Goal: Information Seeking & Learning: Learn about a topic

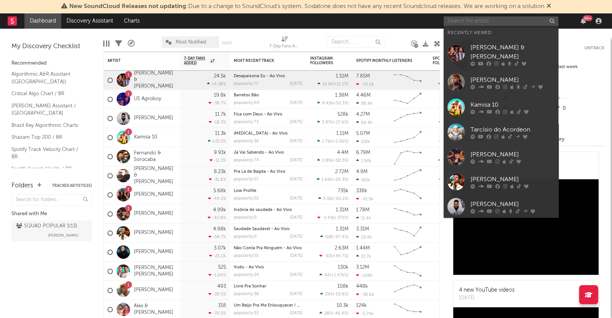
click at [489, 20] on input "text" at bounding box center [501, 21] width 115 height 10
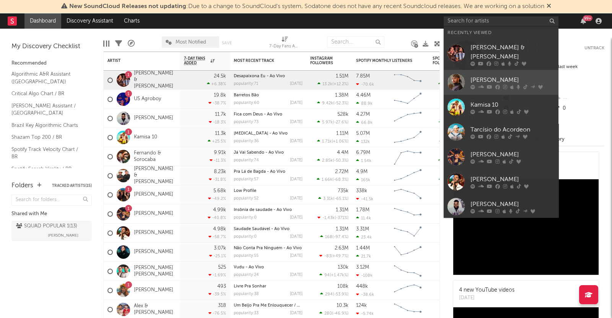
click at [489, 70] on link "[PERSON_NAME]" at bounding box center [501, 82] width 115 height 25
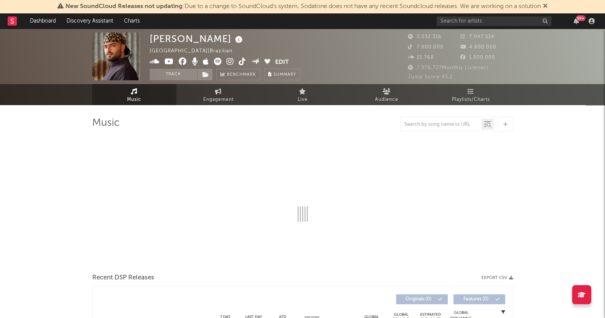
select select "6m"
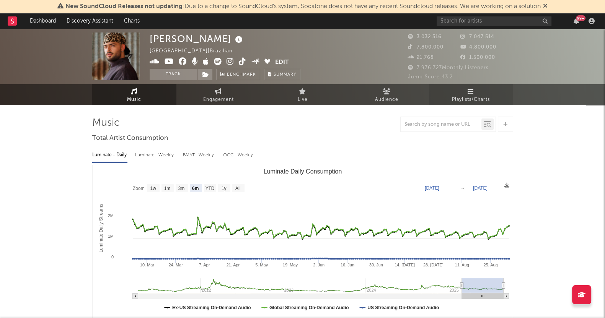
click at [473, 93] on icon at bounding box center [471, 91] width 7 height 6
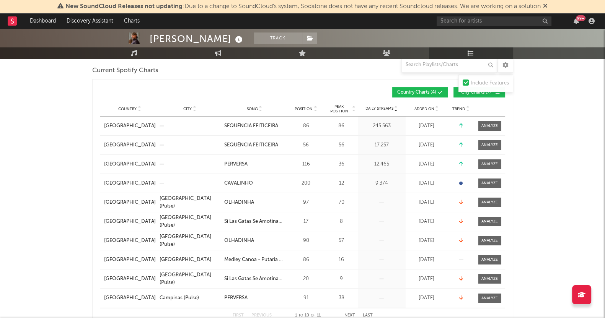
scroll to position [95, 0]
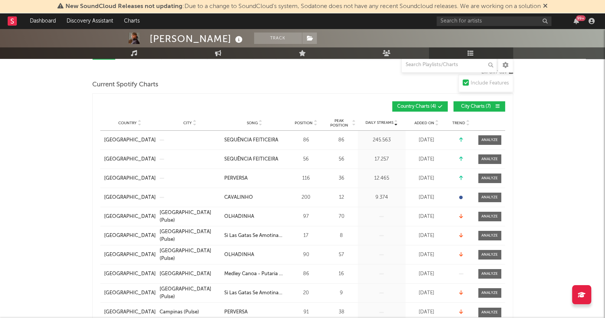
drag, startPoint x: 479, startPoint y: 140, endPoint x: 484, endPoint y: 142, distance: 5.3
click at [479, 140] on span at bounding box center [489, 140] width 23 height 10
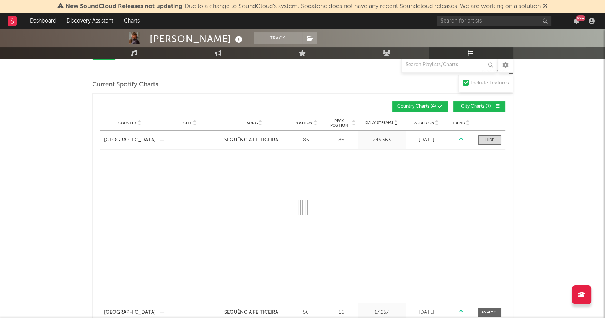
select select "1w"
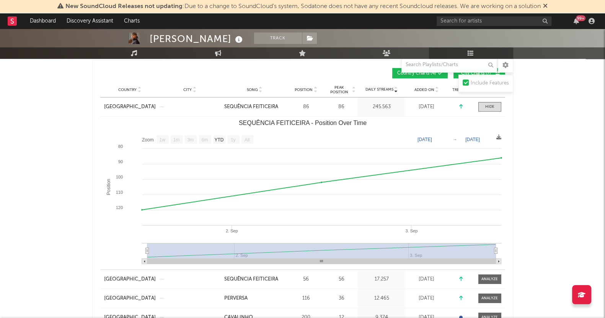
scroll to position [143, 0]
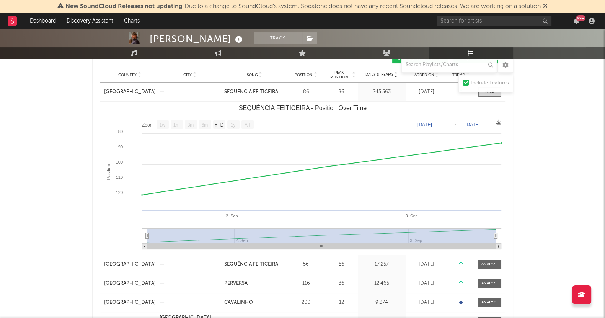
click at [107, 103] on rect "SEQUÊNCIA FEITICEIRA - Position Over Time" at bounding box center [302, 178] width 405 height 153
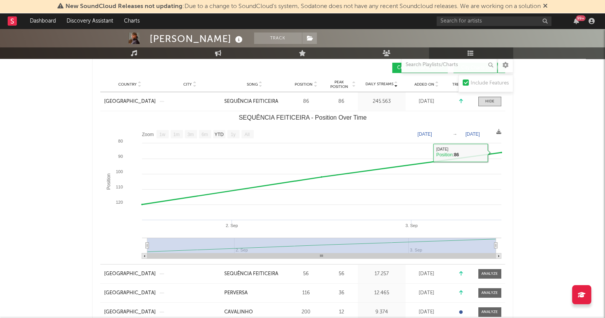
scroll to position [95, 0]
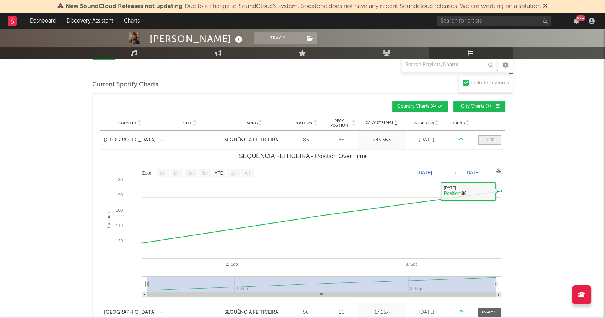
click at [489, 139] on div at bounding box center [489, 140] width 9 height 6
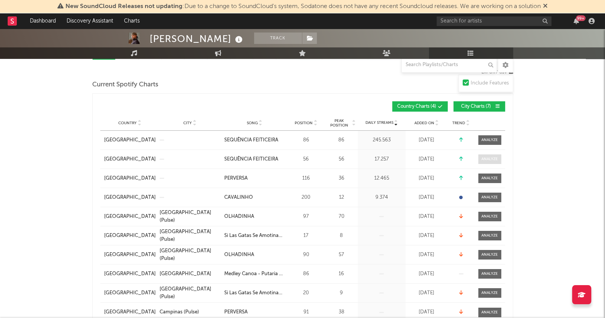
click at [489, 157] on div at bounding box center [489, 160] width 16 height 6
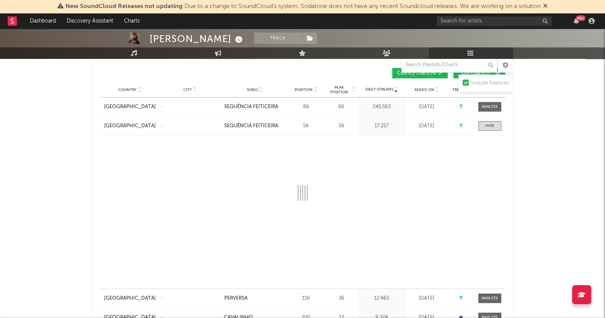
scroll to position [143, 0]
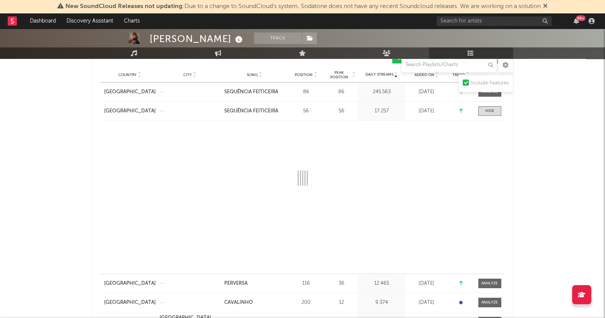
select select "1w"
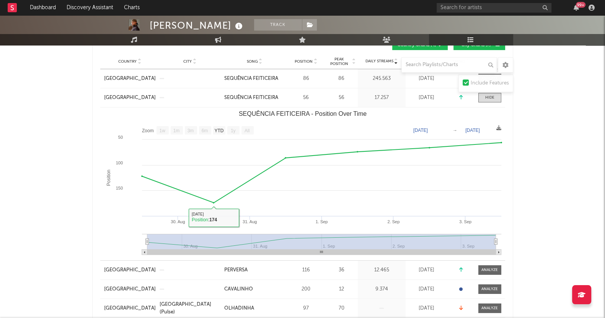
drag, startPoint x: 28, startPoint y: 163, endPoint x: 191, endPoint y: 26, distance: 213.2
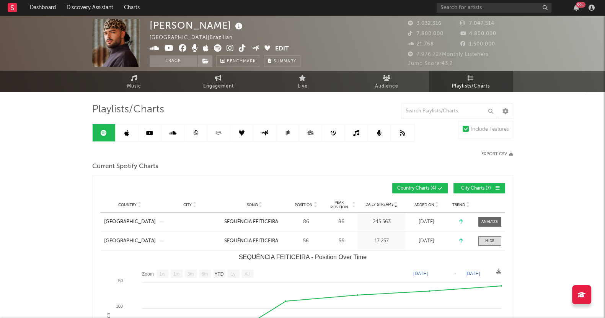
click at [125, 135] on icon at bounding box center [126, 133] width 5 height 6
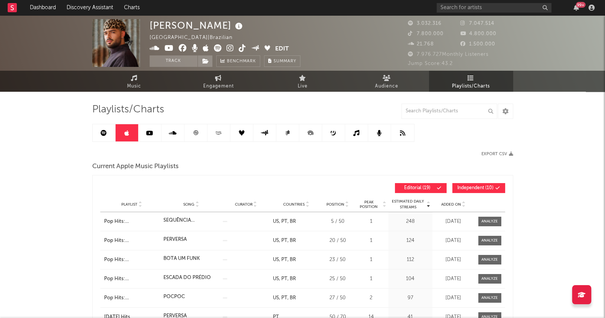
click at [125, 135] on icon at bounding box center [126, 133] width 5 height 6
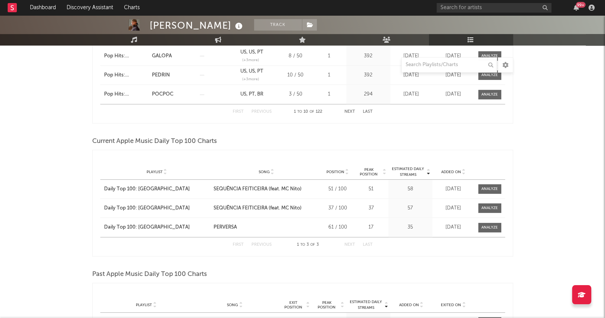
scroll to position [621, 0]
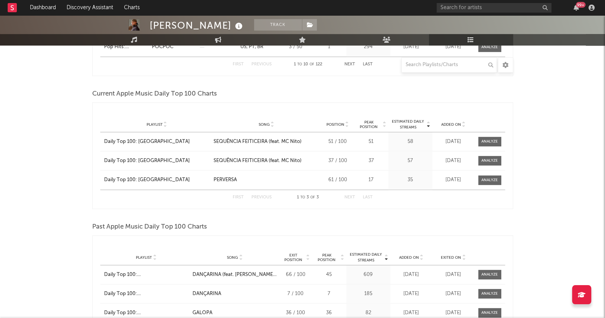
click at [489, 137] on span at bounding box center [489, 142] width 23 height 10
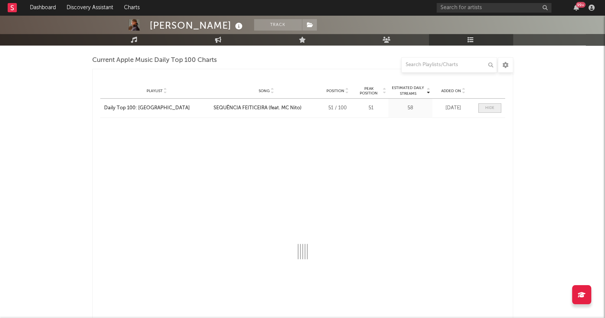
select select "1w"
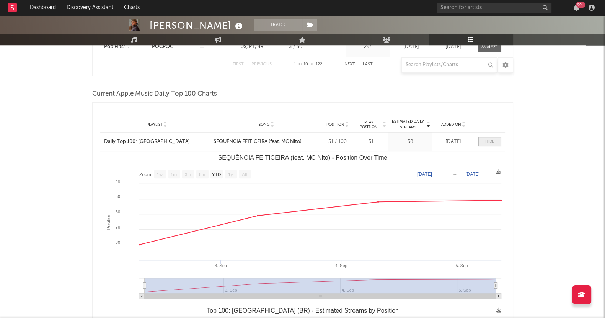
click at [485, 140] on div at bounding box center [489, 142] width 9 height 6
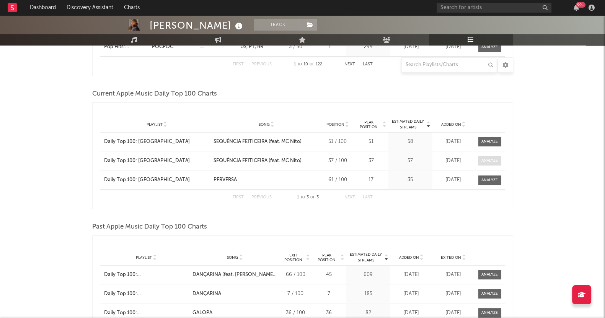
click at [480, 158] on span at bounding box center [489, 161] width 23 height 10
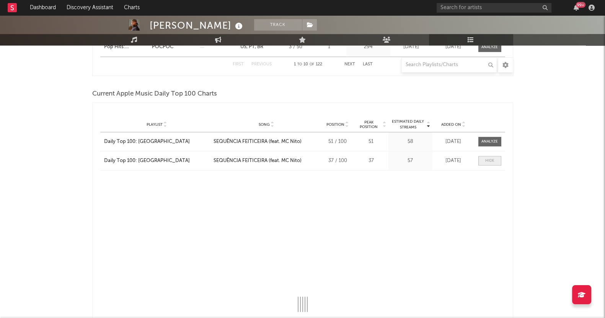
select select "1w"
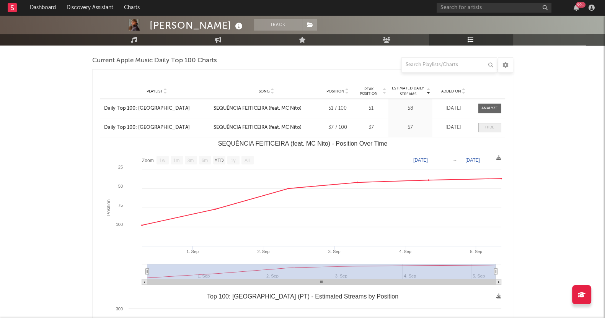
scroll to position [669, 0]
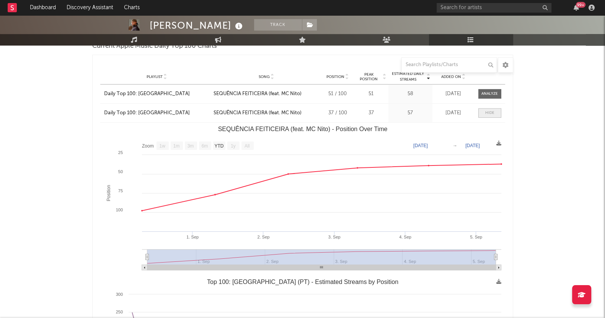
click at [489, 112] on div at bounding box center [489, 113] width 9 height 6
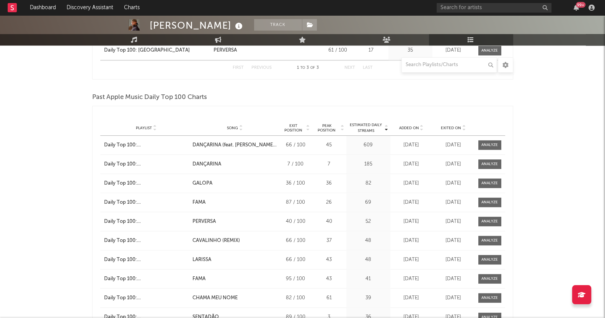
scroll to position [717, 0]
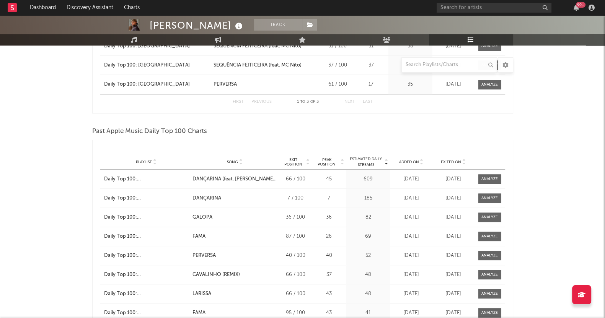
click at [458, 161] on span "Exited On" at bounding box center [451, 162] width 20 height 5
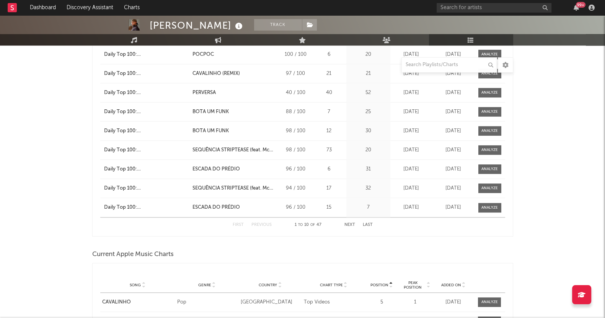
scroll to position [1004, 0]
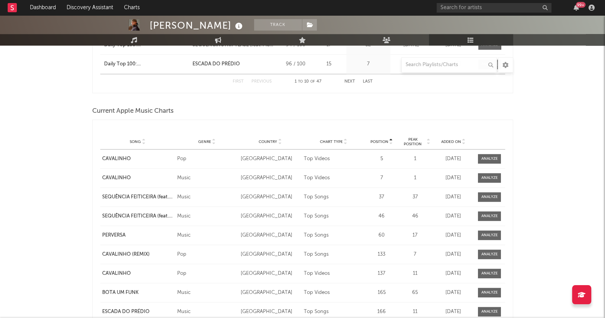
click at [452, 144] on div "Playlist Song Curator Genre Countries Country Chart Type Position Peak Position…" at bounding box center [302, 141] width 405 height 15
click at [452, 140] on span "Added On" at bounding box center [451, 142] width 20 height 5
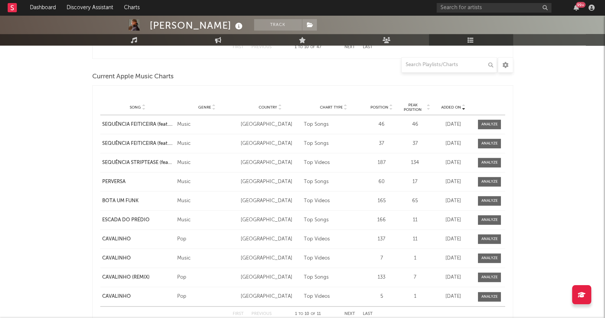
scroll to position [1052, 0]
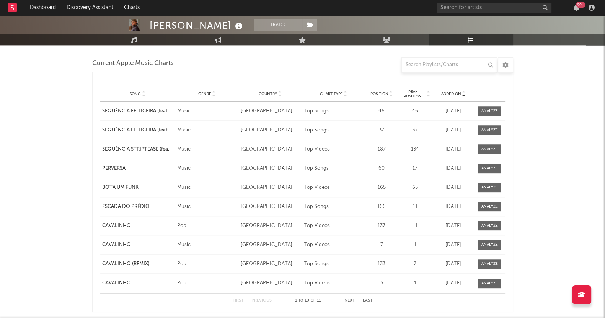
click at [489, 109] on div at bounding box center [489, 111] width 16 height 6
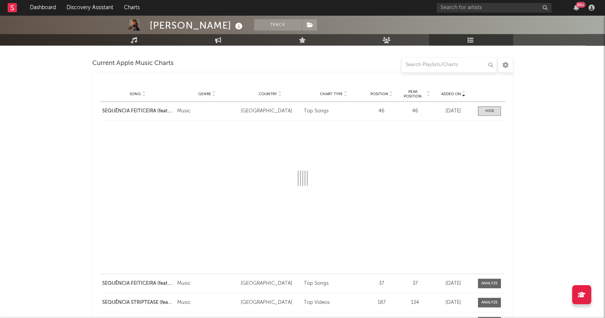
select select "1w"
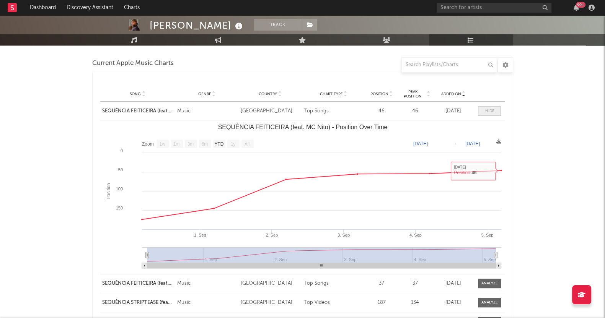
click at [489, 114] on span at bounding box center [489, 111] width 23 height 10
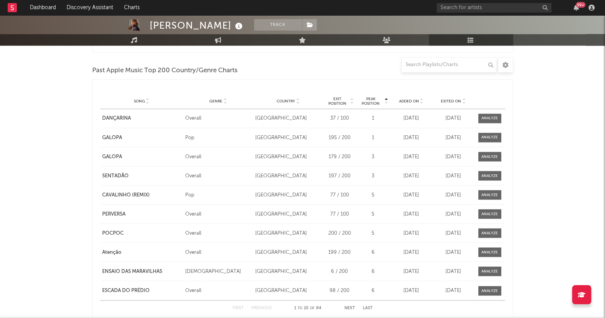
scroll to position [1720, 0]
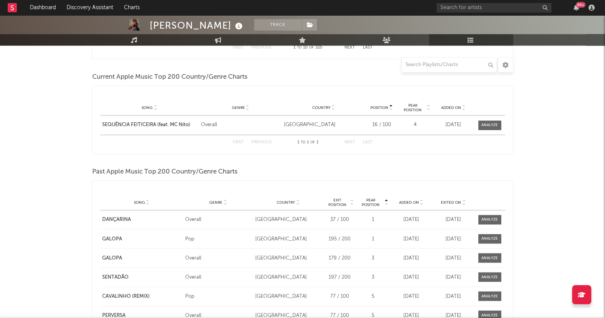
scroll to position [1529, 0]
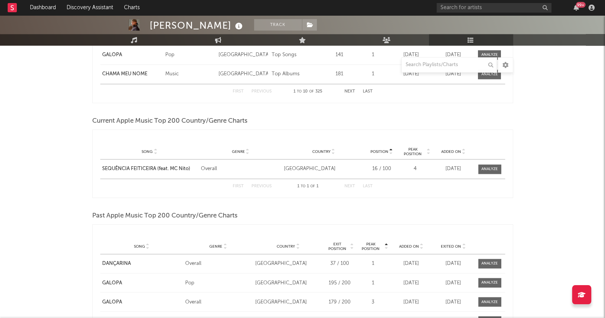
click at [456, 214] on div "Past Apple Music Top 200 Country/Genre Charts" at bounding box center [302, 216] width 421 height 13
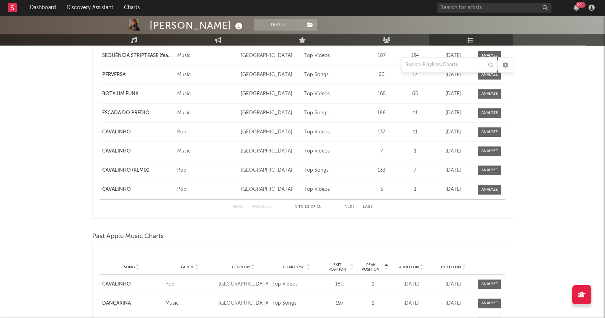
scroll to position [1050, 0]
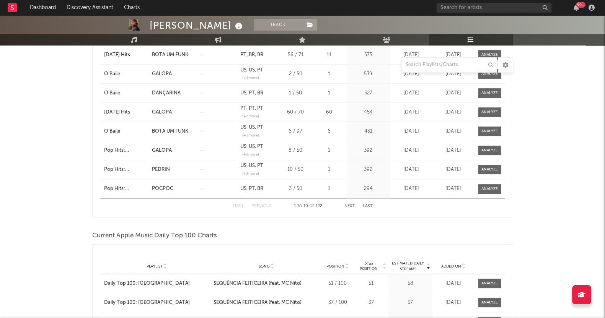
scroll to position [572, 0]
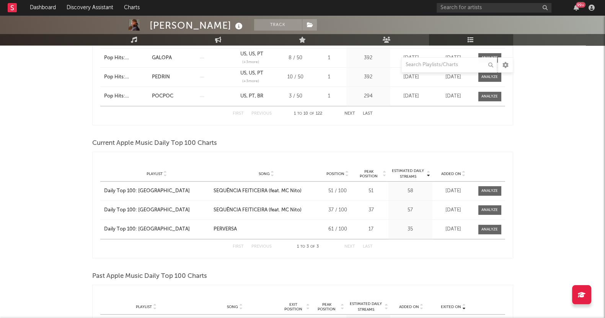
click at [489, 209] on div at bounding box center [489, 210] width 16 height 6
select select "1w"
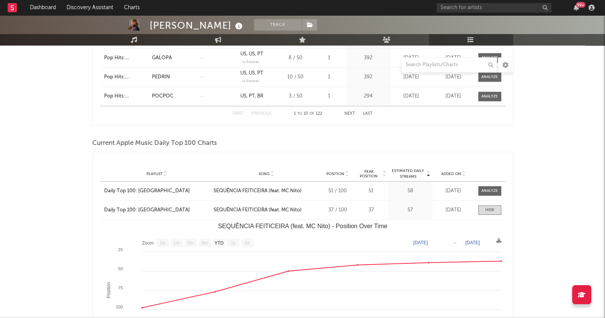
scroll to position [620, 0]
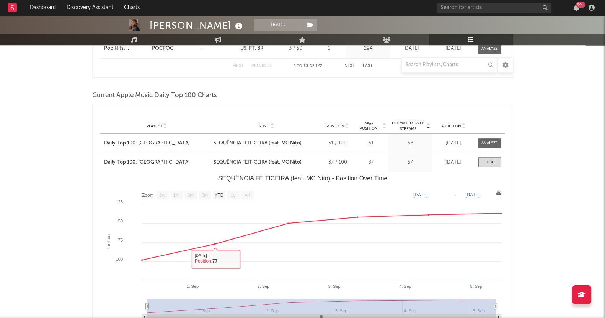
drag, startPoint x: 574, startPoint y: 209, endPoint x: 543, endPoint y: 191, distance: 36.0
click at [488, 160] on div at bounding box center [489, 163] width 9 height 6
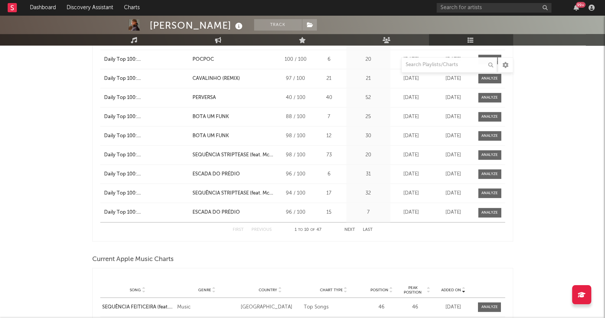
scroll to position [716, 0]
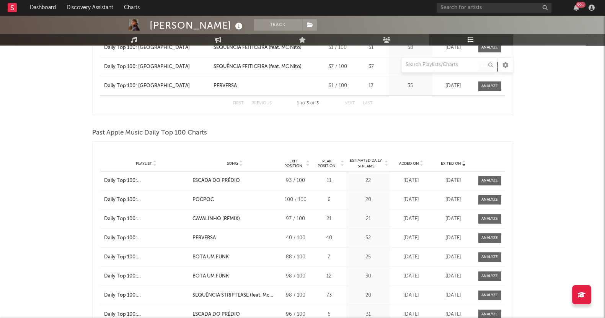
click at [447, 159] on div "Playlist Song Curator Genre Countries Country Chart Type Exit Position Peak Pos…" at bounding box center [302, 163] width 405 height 15
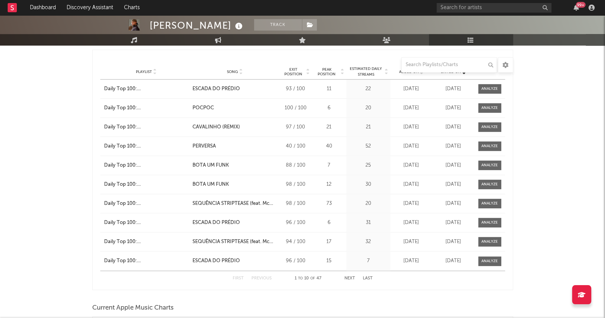
scroll to position [859, 0]
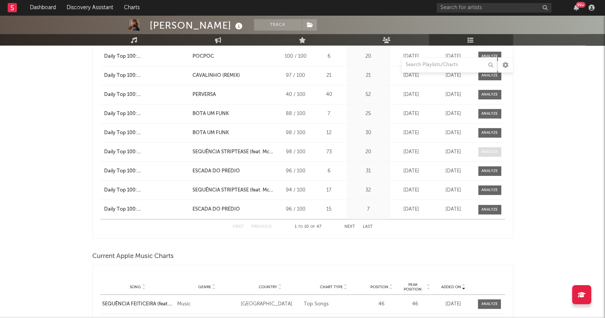
click at [487, 152] on div at bounding box center [489, 152] width 16 height 6
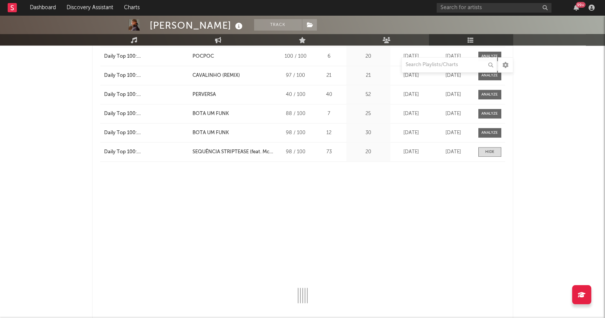
select select "1w"
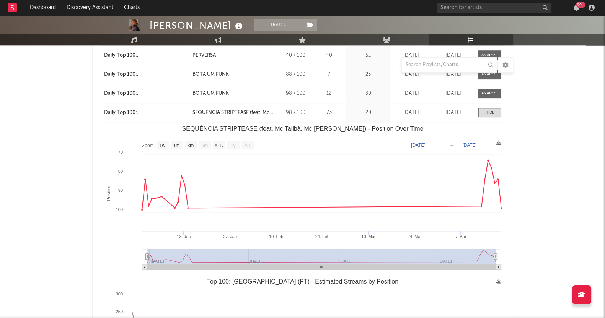
scroll to position [907, 0]
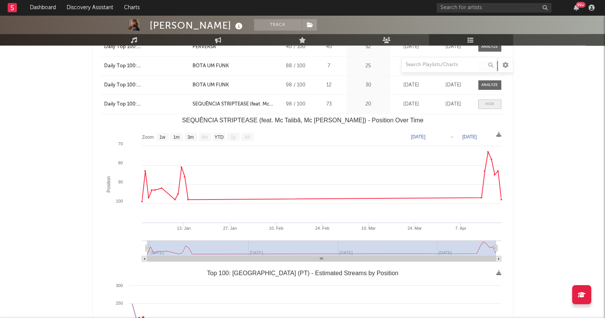
click at [487, 104] on div at bounding box center [489, 104] width 9 height 6
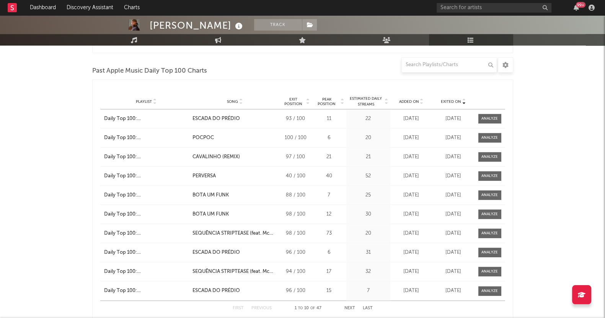
scroll to position [763, 0]
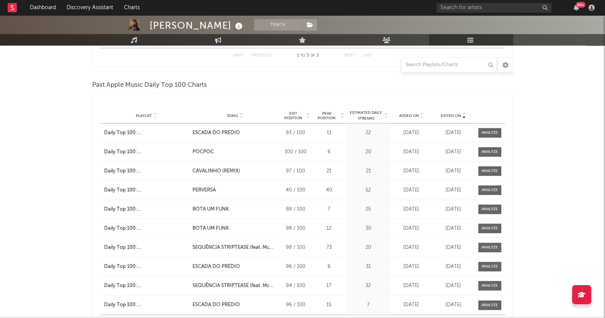
click at [411, 118] on div "Playlist Song Curator Genre Countries Country Chart Type Exit Position Peak Pos…" at bounding box center [302, 115] width 405 height 15
click at [409, 116] on span "Added On" at bounding box center [409, 116] width 20 height 5
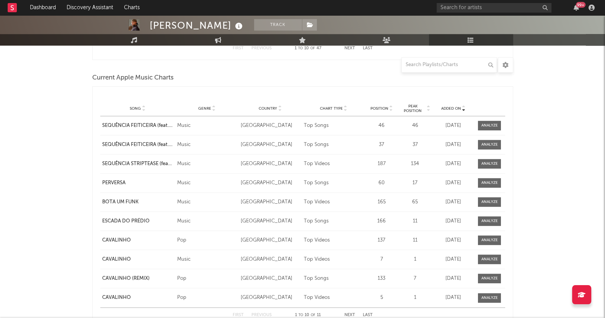
scroll to position [1050, 0]
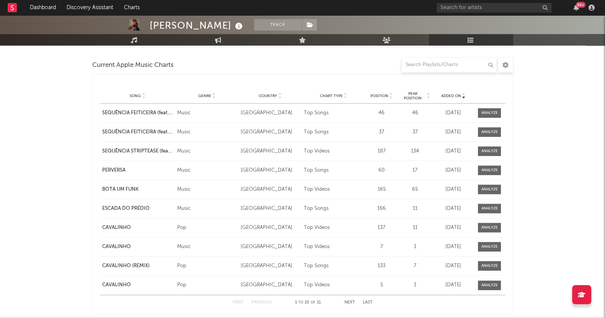
click at [489, 108] on span at bounding box center [489, 113] width 23 height 10
select select "1w"
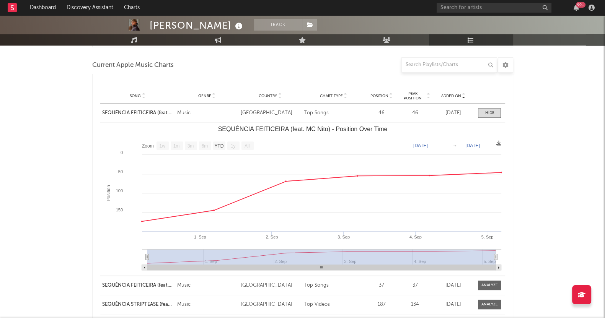
click at [489, 189] on div "[PERSON_NAME] Track [GEOGRAPHIC_DATA] | Brazilian Edit Track Benchmark Summary …" at bounding box center [302, 54] width 605 height 2178
click at [487, 113] on div at bounding box center [489, 113] width 9 height 6
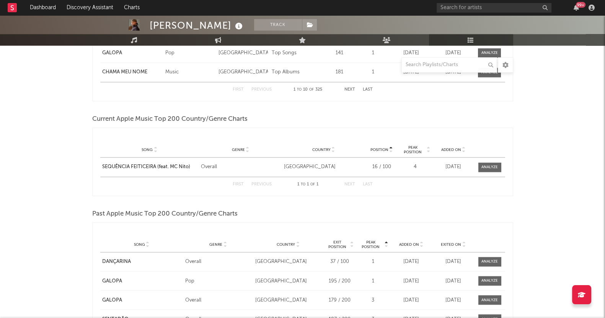
scroll to position [1529, 0]
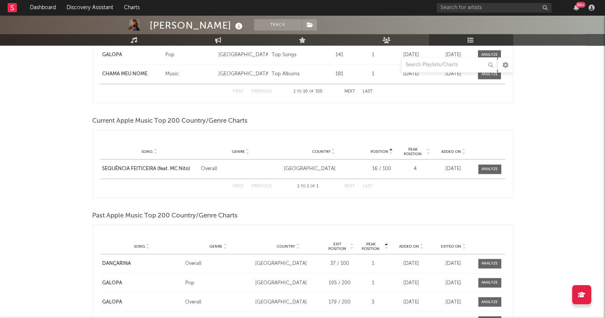
click at [468, 171] on div "[DATE]" at bounding box center [453, 169] width 38 height 8
click at [481, 168] on div at bounding box center [489, 169] width 16 height 6
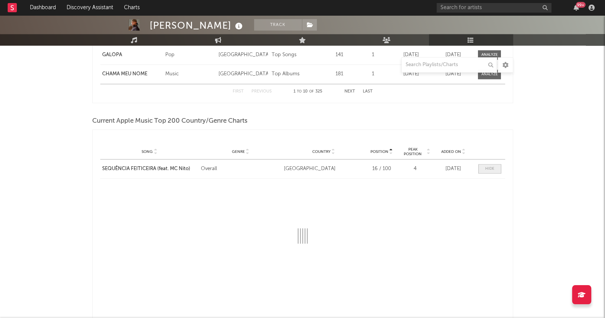
select select "1w"
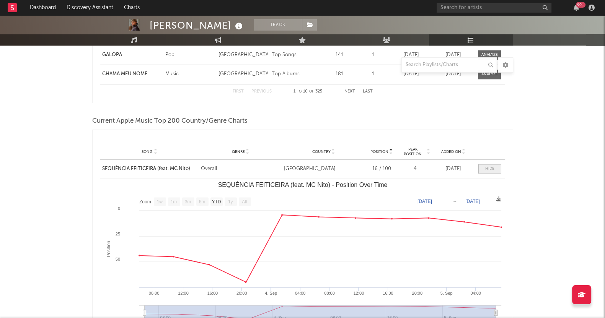
scroll to position [1577, 0]
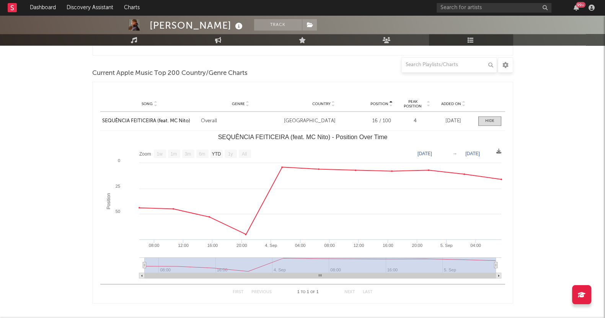
click at [481, 118] on span at bounding box center [489, 121] width 23 height 10
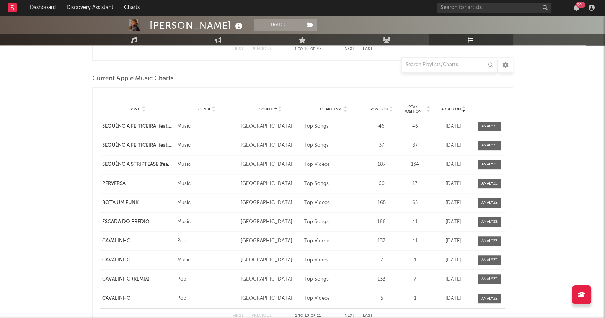
scroll to position [1003, 0]
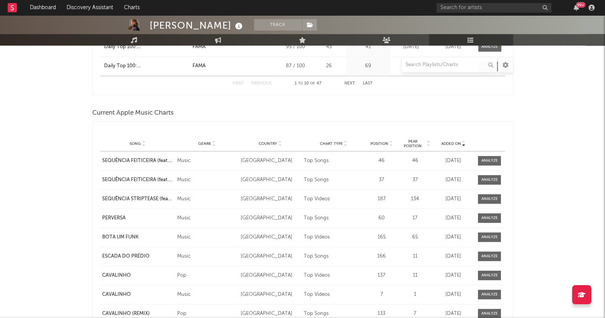
click at [489, 119] on div "[PERSON_NAME] Track [GEOGRAPHIC_DATA] | Brazilian Edit Track Benchmark Summary …" at bounding box center [302, 25] width 605 height 2025
click at [481, 199] on div at bounding box center [489, 199] width 16 height 6
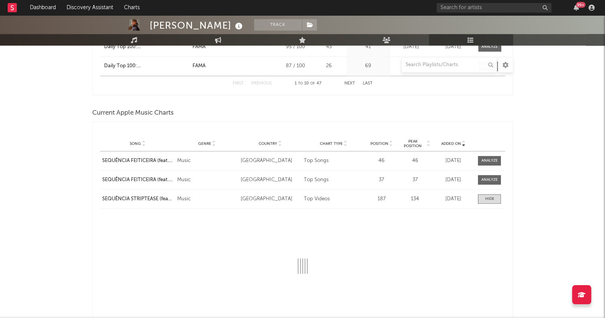
scroll to position [1098, 0]
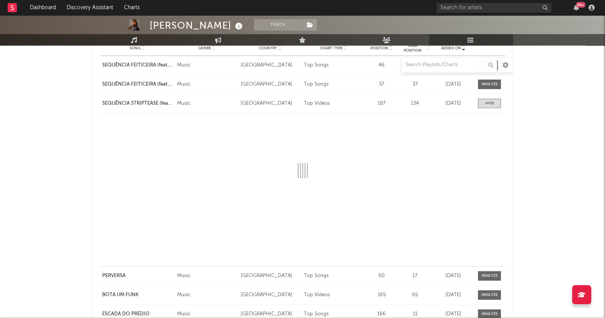
select select "1w"
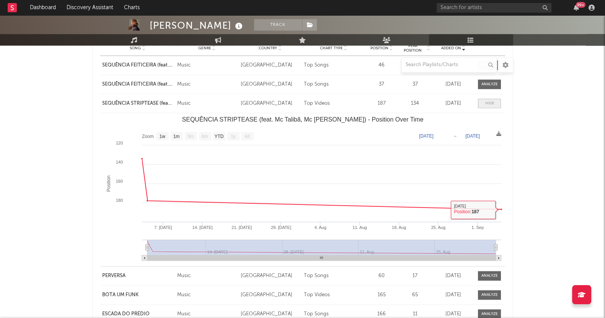
click at [484, 101] on span at bounding box center [489, 104] width 23 height 10
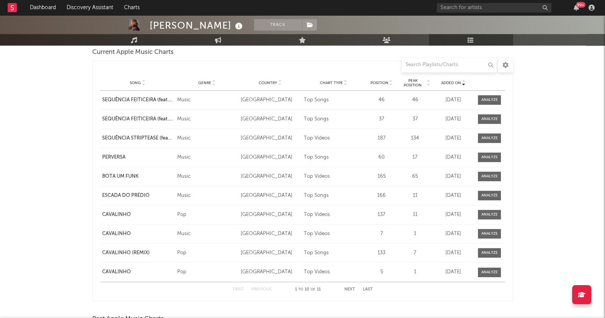
scroll to position [1050, 0]
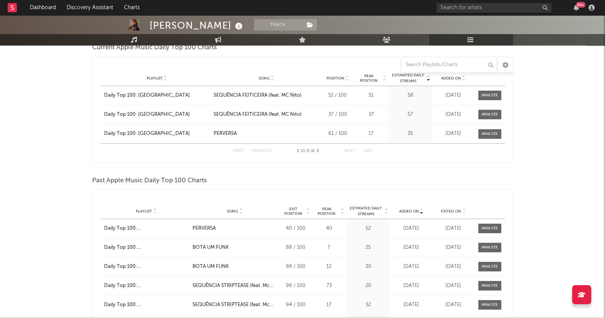
scroll to position [524, 0]
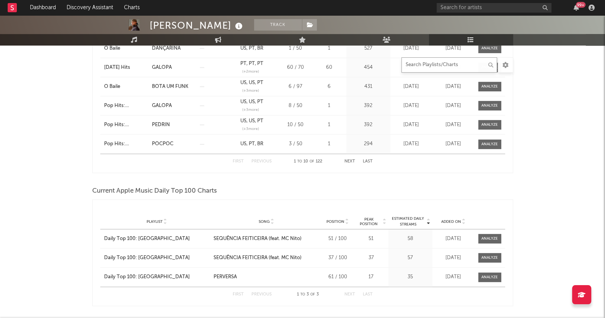
click at [442, 68] on input "text" at bounding box center [449, 64] width 96 height 15
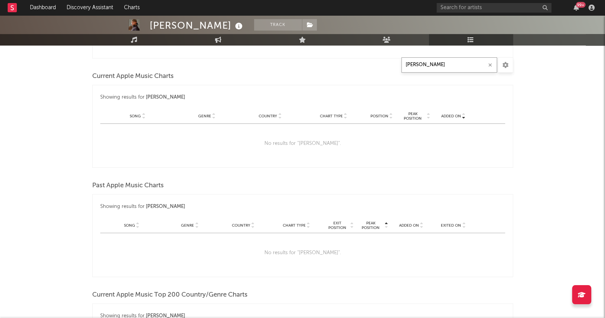
scroll to position [478, 0]
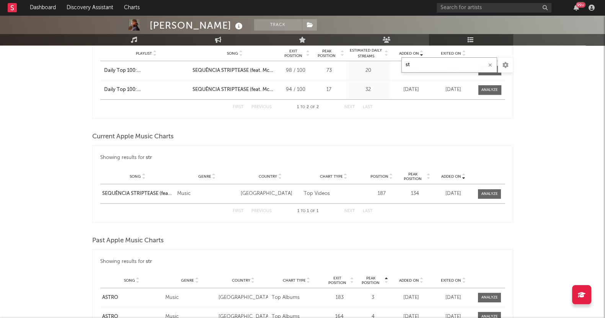
type input "s"
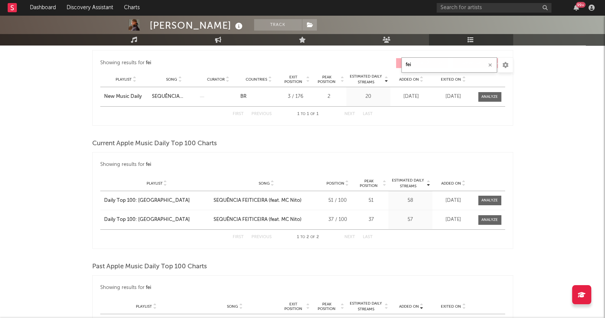
scroll to position [287, 0]
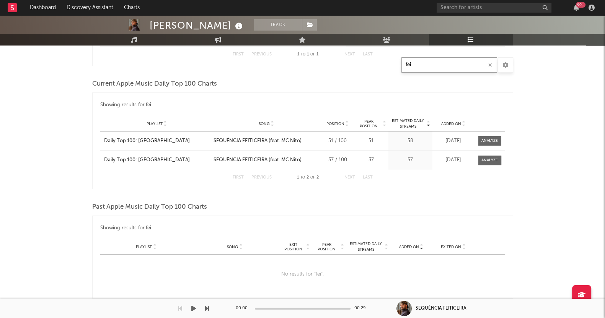
type input "fei"
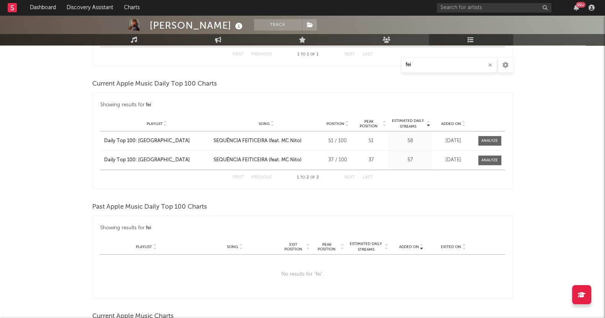
click at [489, 202] on div "[PERSON_NAME] Track [GEOGRAPHIC_DATA] | Brazilian Edit Track Benchmark Summary …" at bounding box center [302, 259] width 605 height 1063
click at [489, 202] on div "Past Apple Music Daily Top 100 Charts" at bounding box center [302, 207] width 421 height 13
click at [29, 241] on div "[PERSON_NAME] Track [GEOGRAPHIC_DATA] | Brazilian Edit Track Benchmark Summary …" at bounding box center [302, 259] width 605 height 1063
click at [489, 142] on div at bounding box center [489, 141] width 16 height 6
select select "1w"
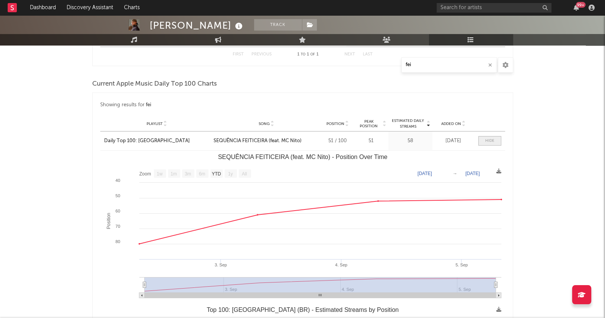
click at [489, 143] on span at bounding box center [489, 141] width 23 height 10
